Goal: Transaction & Acquisition: Subscribe to service/newsletter

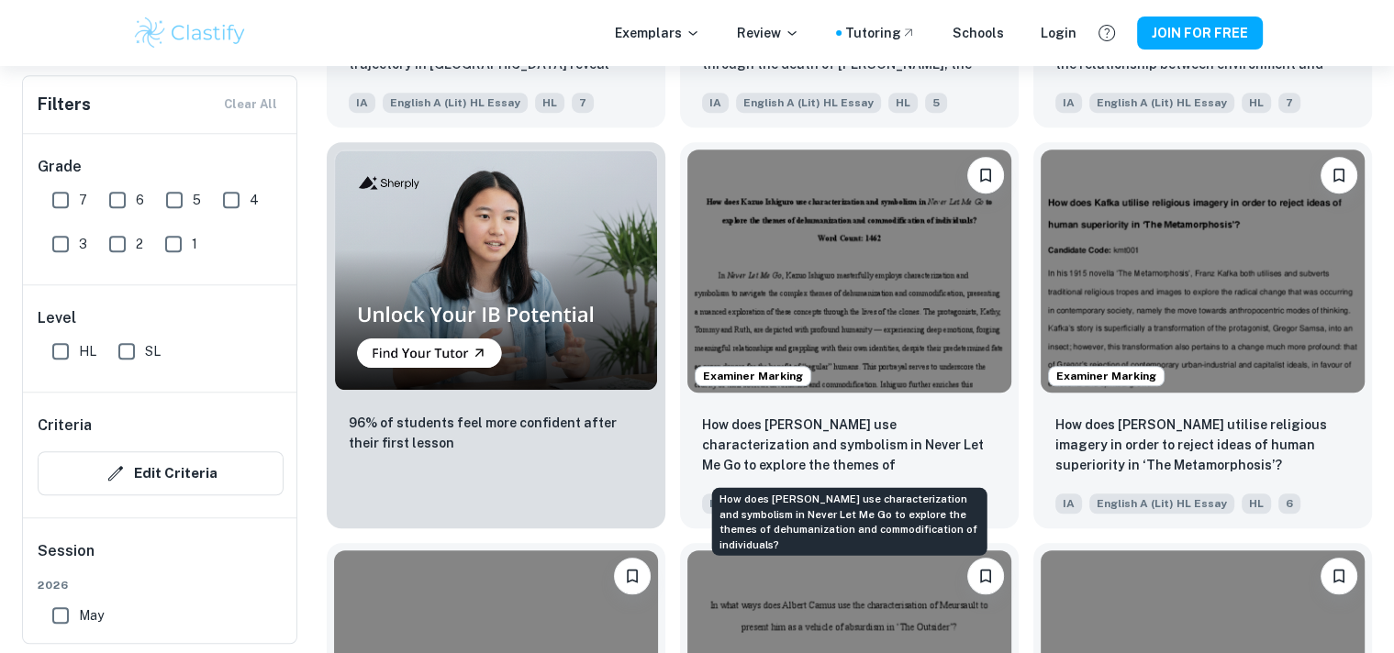
scroll to position [1684, 0]
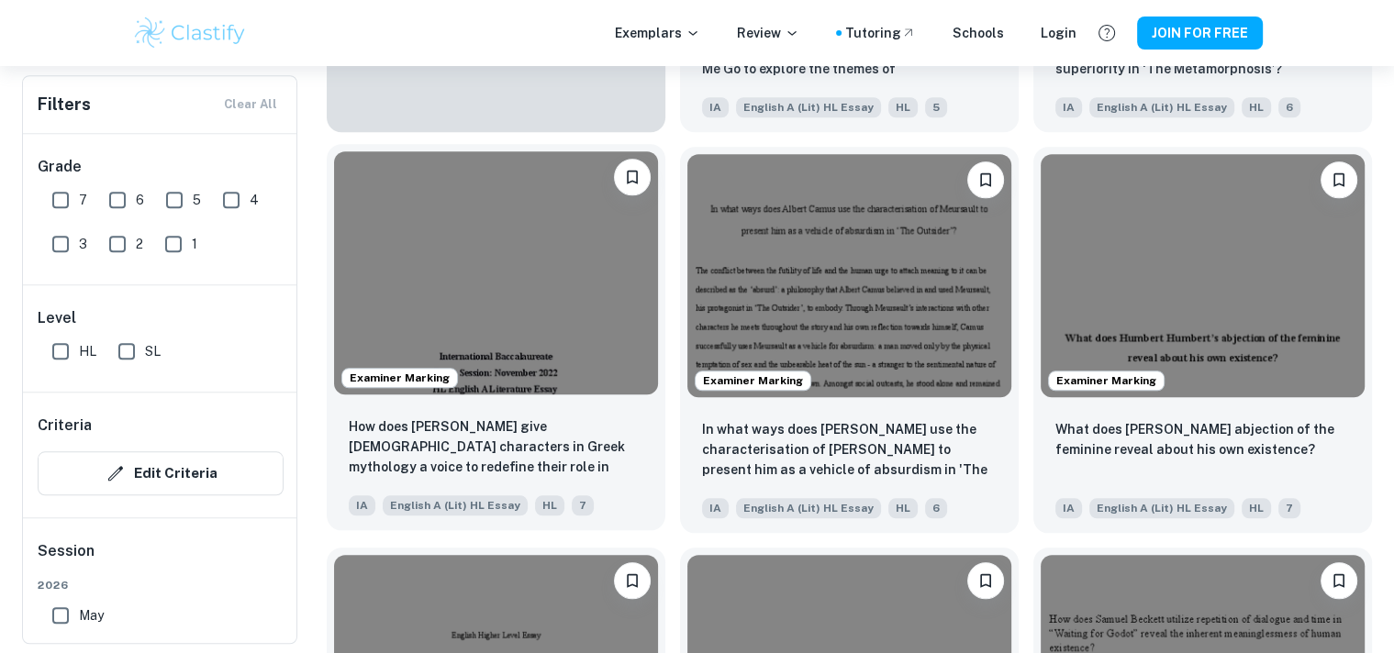
click at [503, 310] on img at bounding box center [496, 272] width 324 height 243
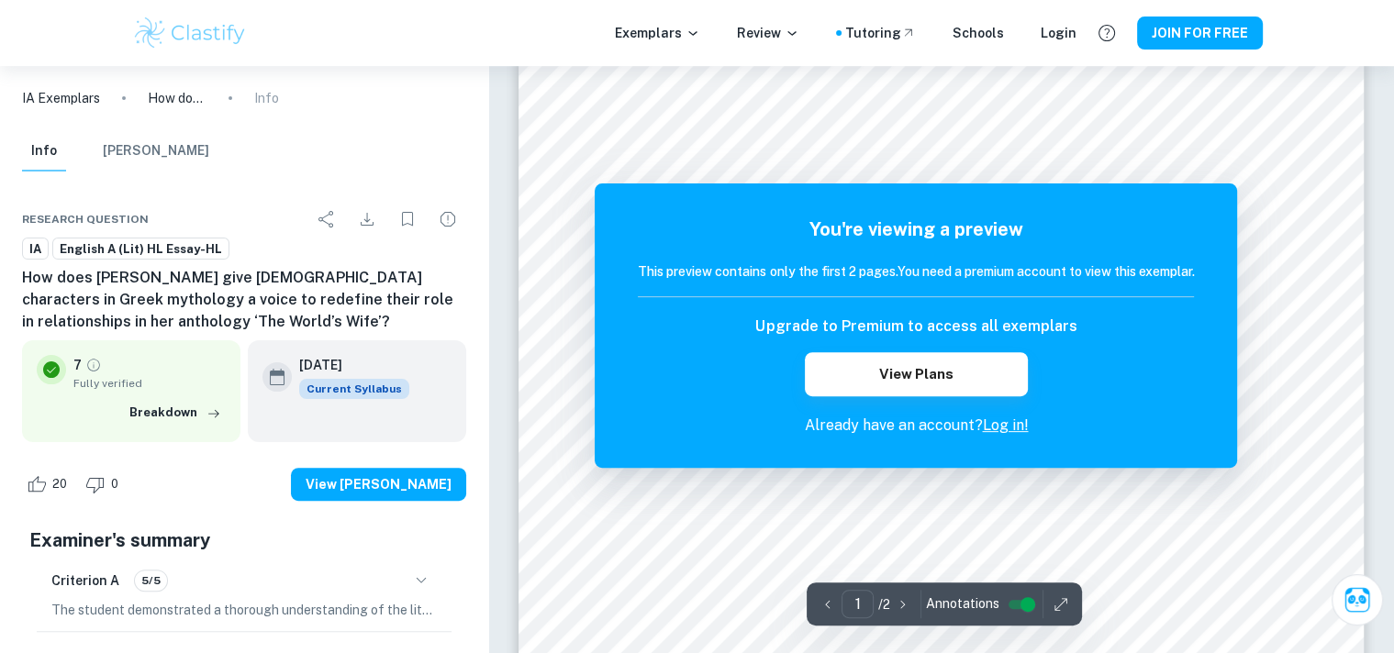
scroll to position [369, 0]
click at [969, 383] on button "View Plans" at bounding box center [916, 374] width 222 height 44
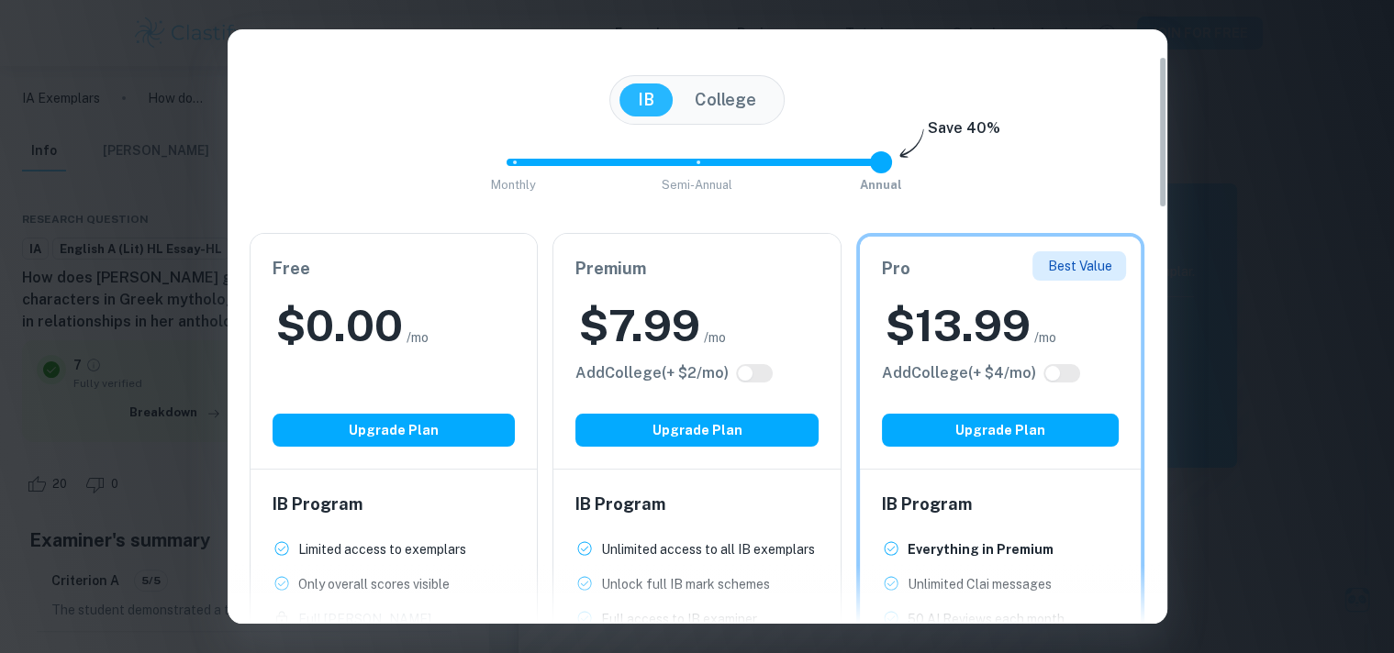
scroll to position [209, 0]
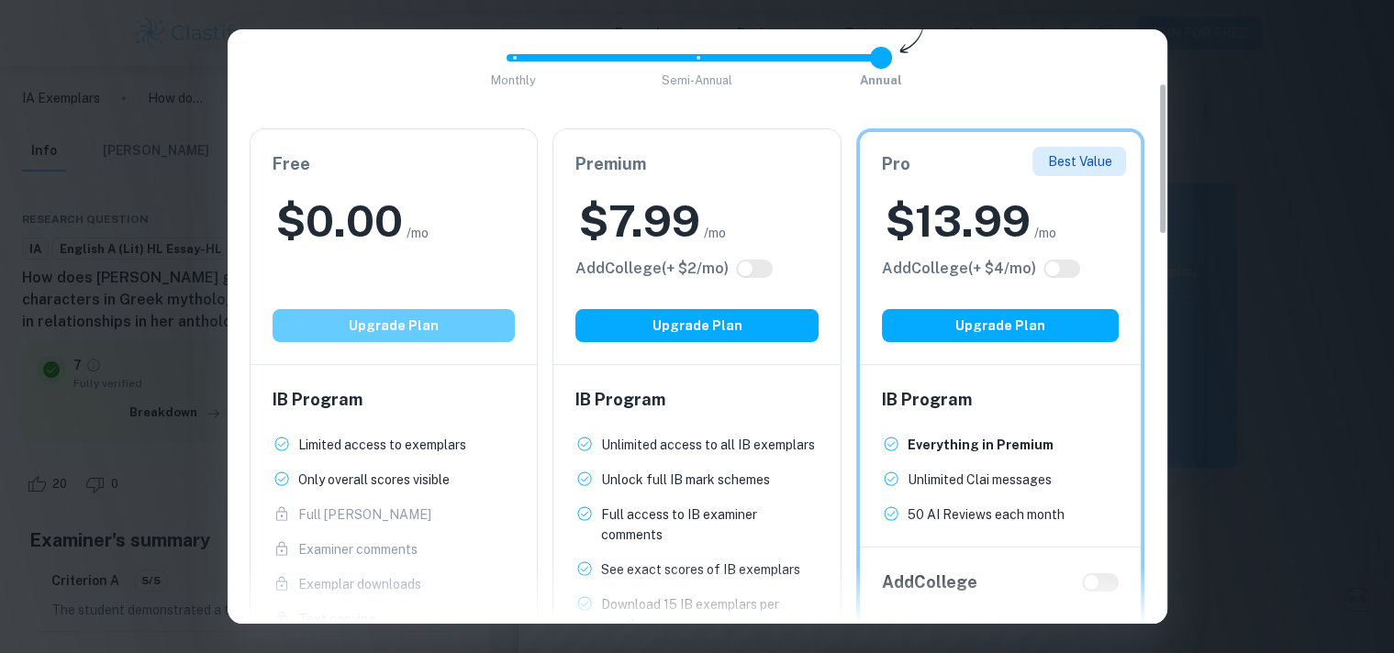
click at [420, 339] on button "Upgrade Plan" at bounding box center [393, 325] width 243 height 33
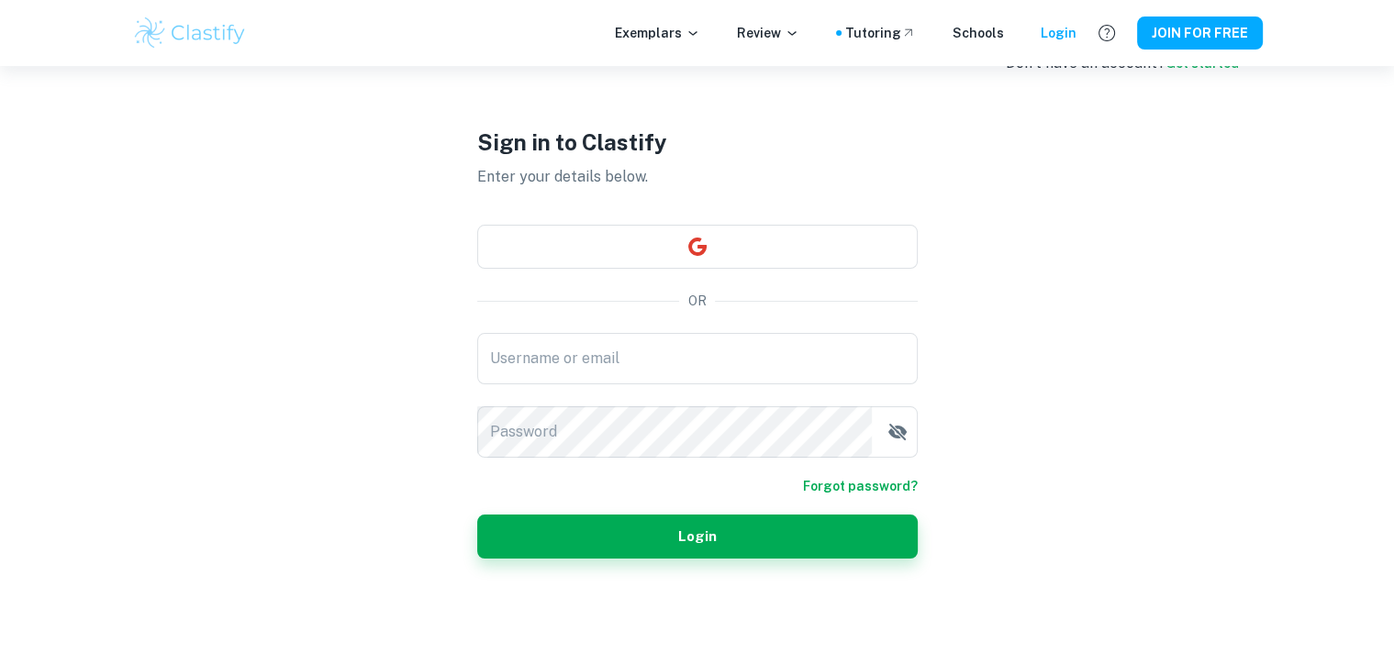
scroll to position [66, 0]
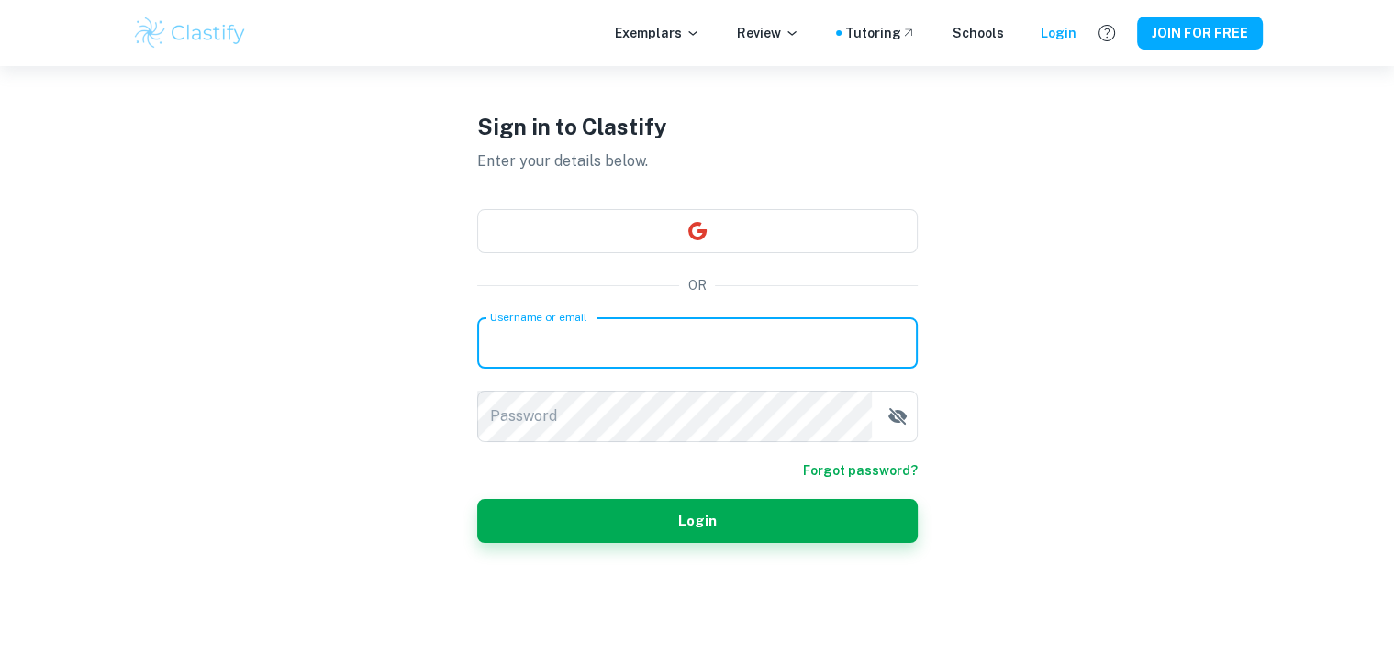
click at [708, 334] on input "Username or email" at bounding box center [697, 342] width 440 height 51
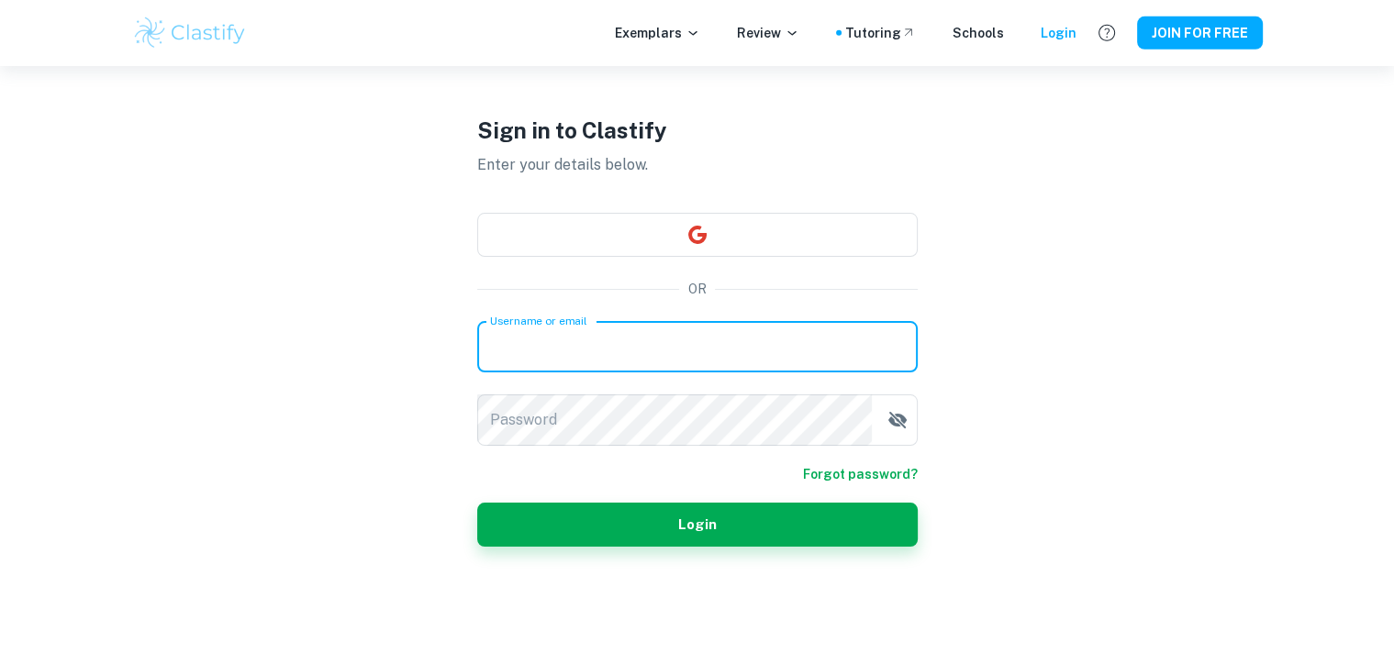
scroll to position [0, 0]
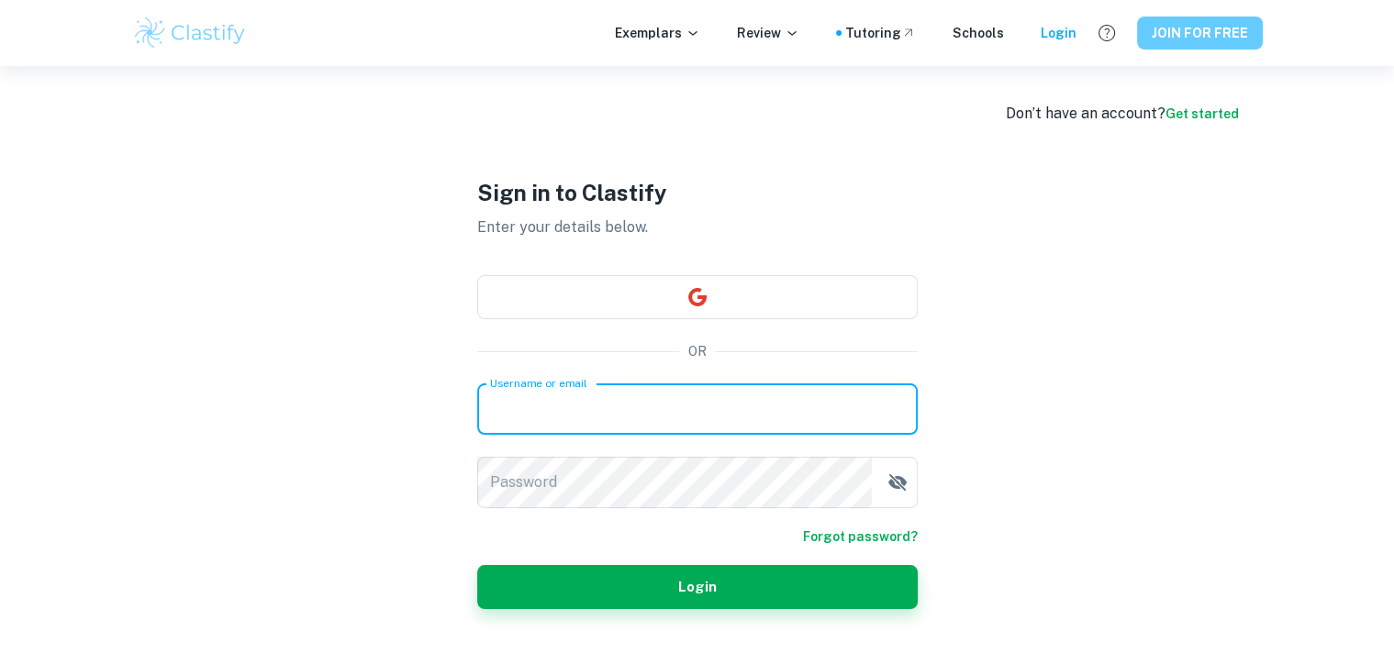
click at [1159, 29] on button "JOIN FOR FREE" at bounding box center [1200, 33] width 126 height 33
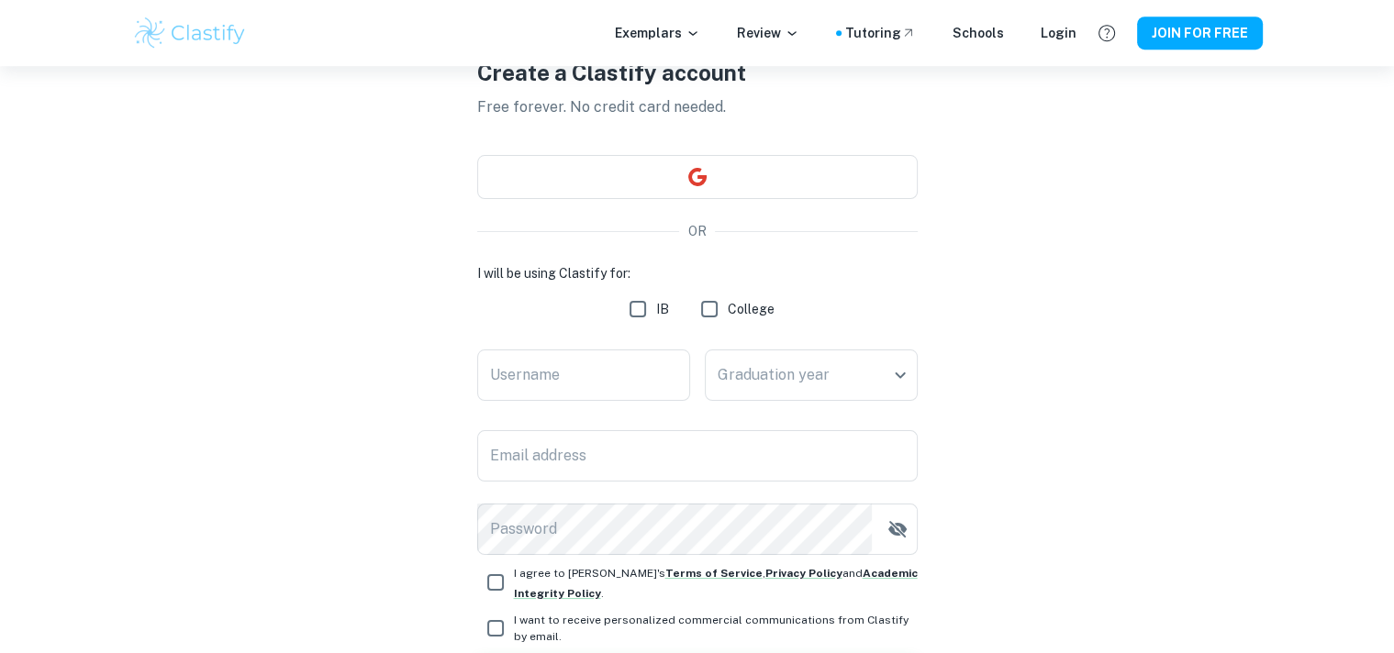
scroll to position [99, 0]
click at [653, 310] on input "IB" at bounding box center [637, 308] width 37 height 37
checkbox input "true"
click at [594, 380] on input "Username" at bounding box center [583, 374] width 213 height 51
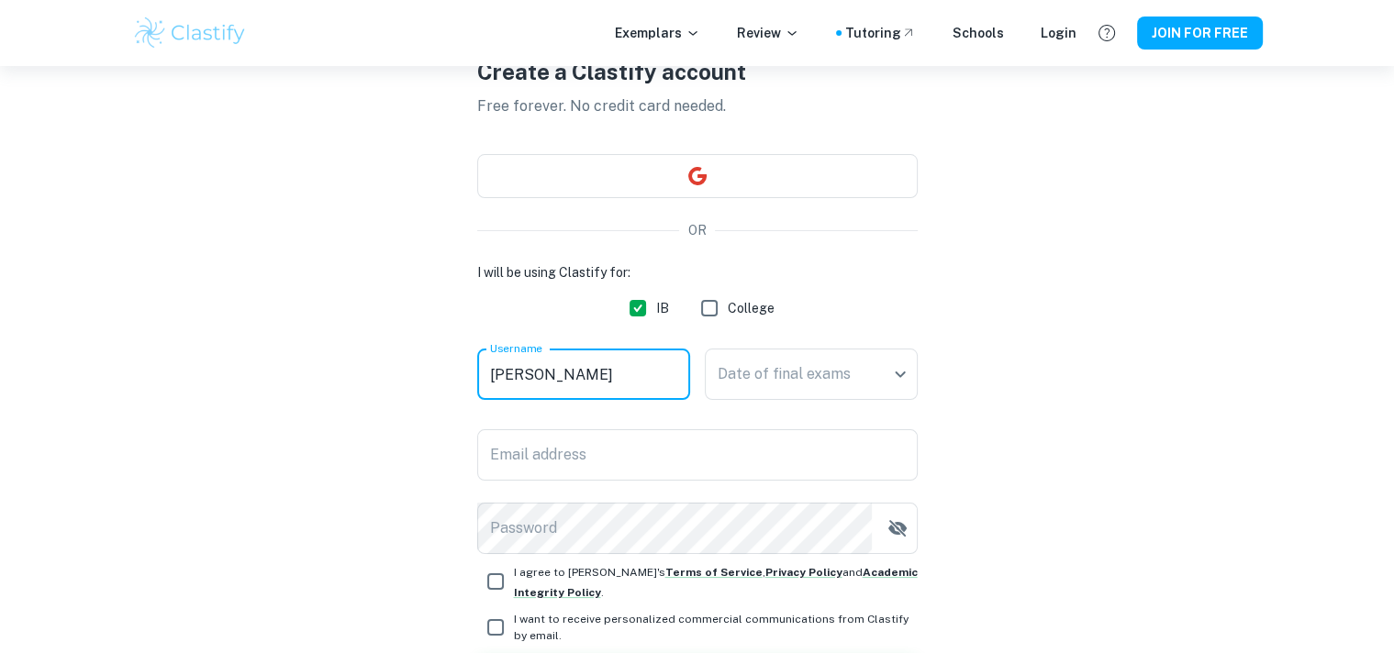
type input "[PERSON_NAME]"
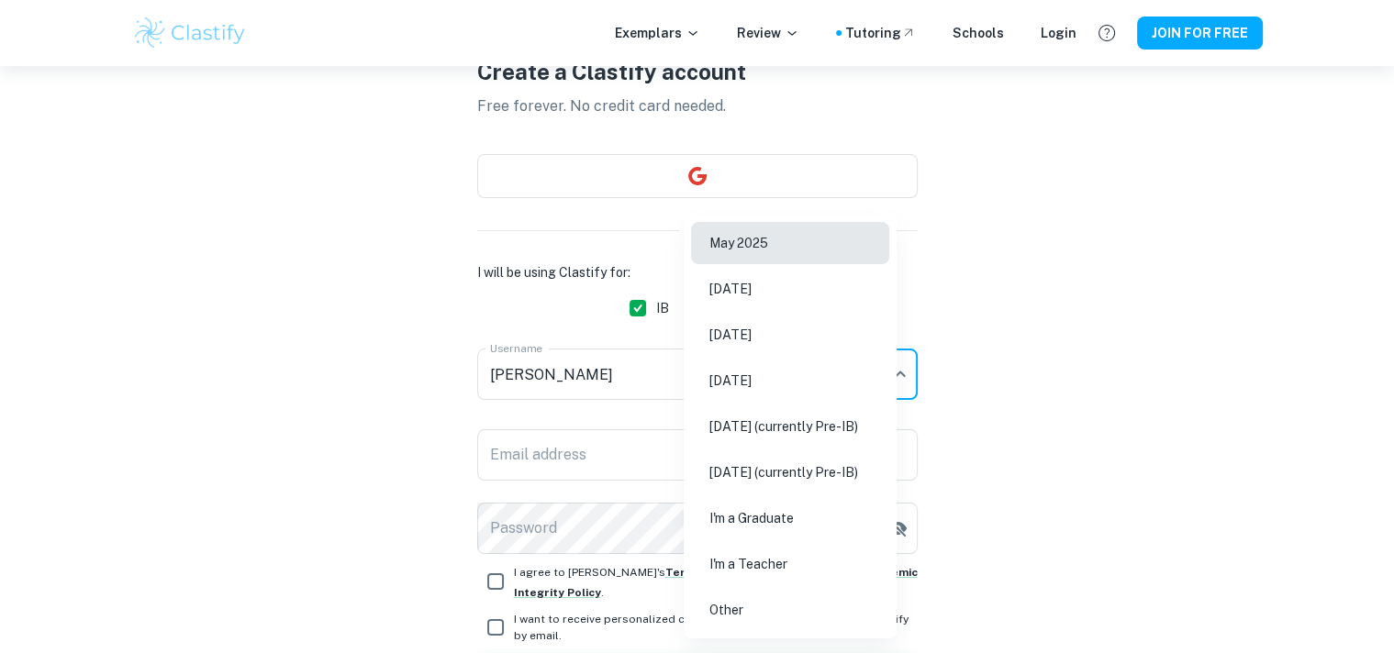
click at [763, 373] on body "We value your privacy We use cookies to enhance your browsing experience, serve…" at bounding box center [697, 293] width 1394 height 653
click at [1126, 411] on div at bounding box center [697, 326] width 1394 height 653
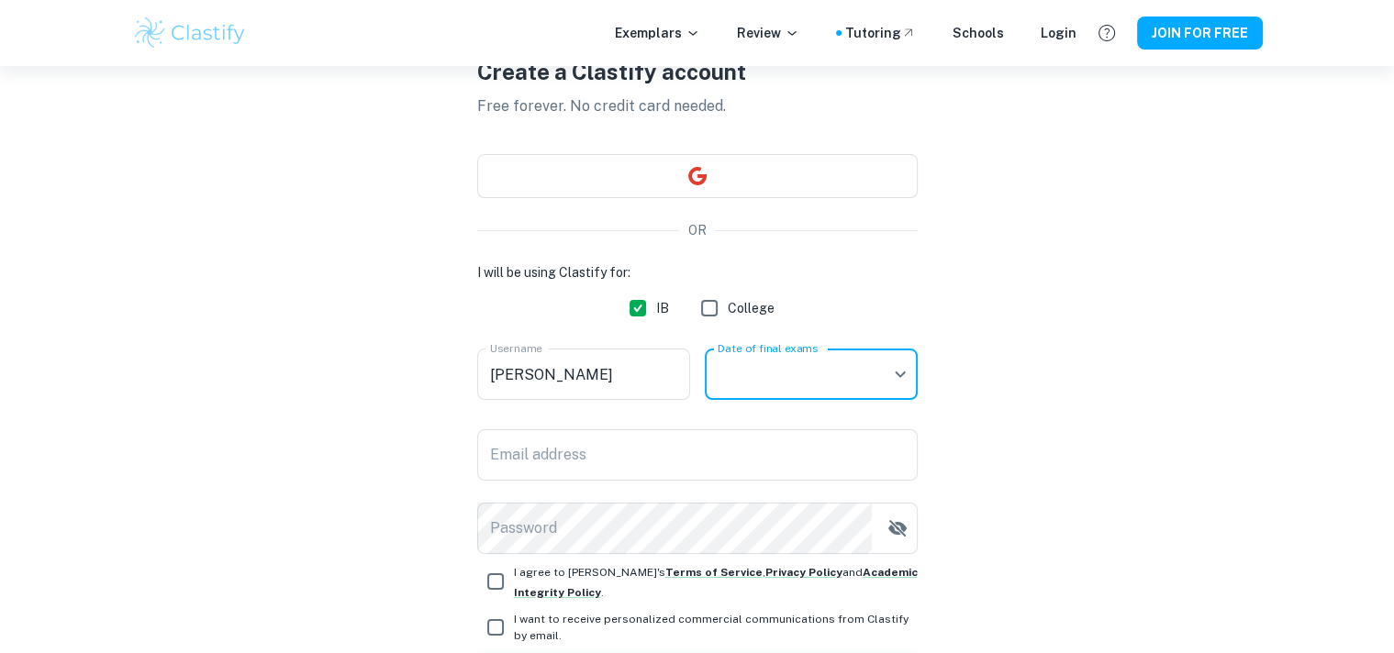
scroll to position [231, 0]
